Goal: Find specific page/section: Find specific page/section

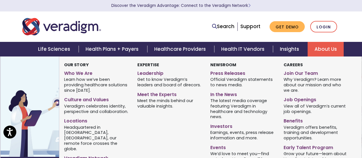
click at [327, 51] on link "About Us" at bounding box center [325, 49] width 36 height 15
click at [229, 71] on link "Press Releases" at bounding box center [242, 72] width 65 height 8
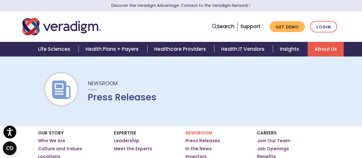
scroll to position [29, 0]
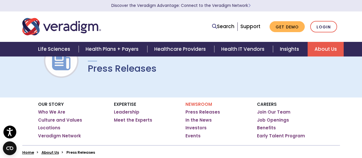
click at [124, 73] on h1 "Press Releases" at bounding box center [122, 68] width 69 height 11
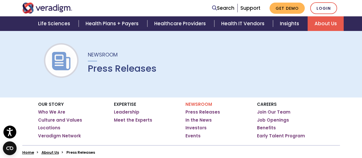
scroll to position [114, 0]
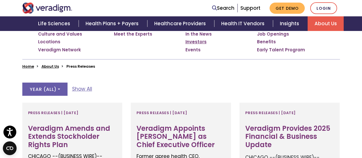
click at [193, 42] on link "Investors" at bounding box center [195, 42] width 21 height 6
